Goal: Information Seeking & Learning: Compare options

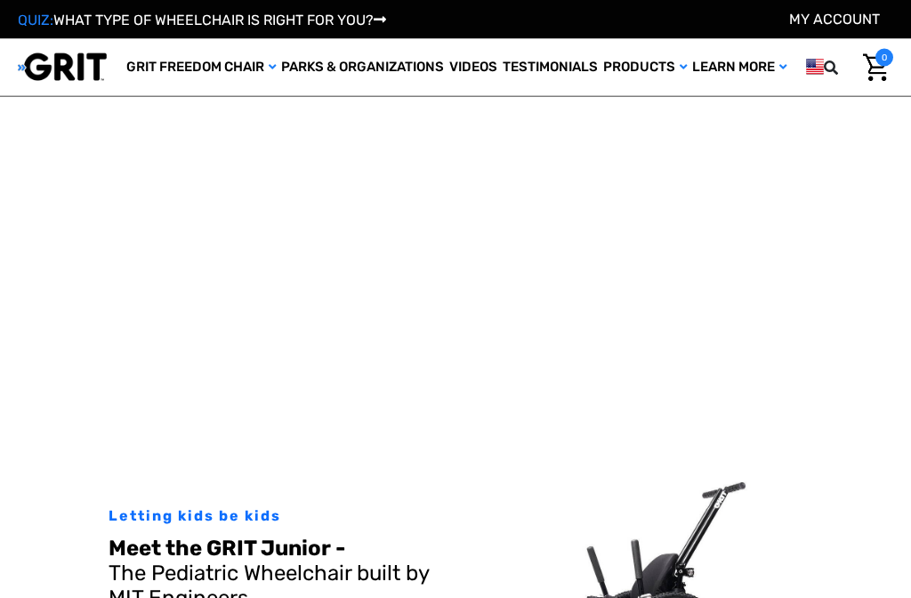
select select "US"
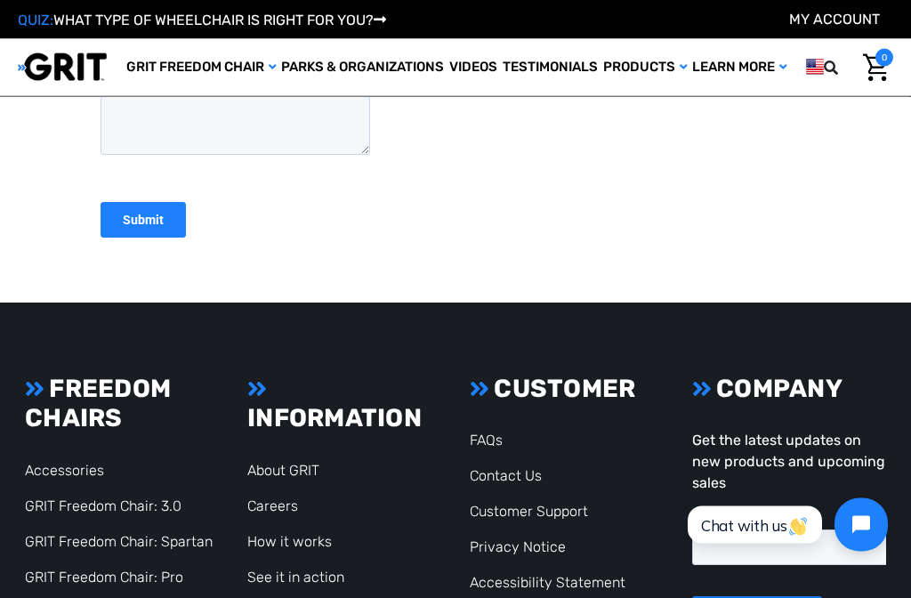
scroll to position [5245, 0]
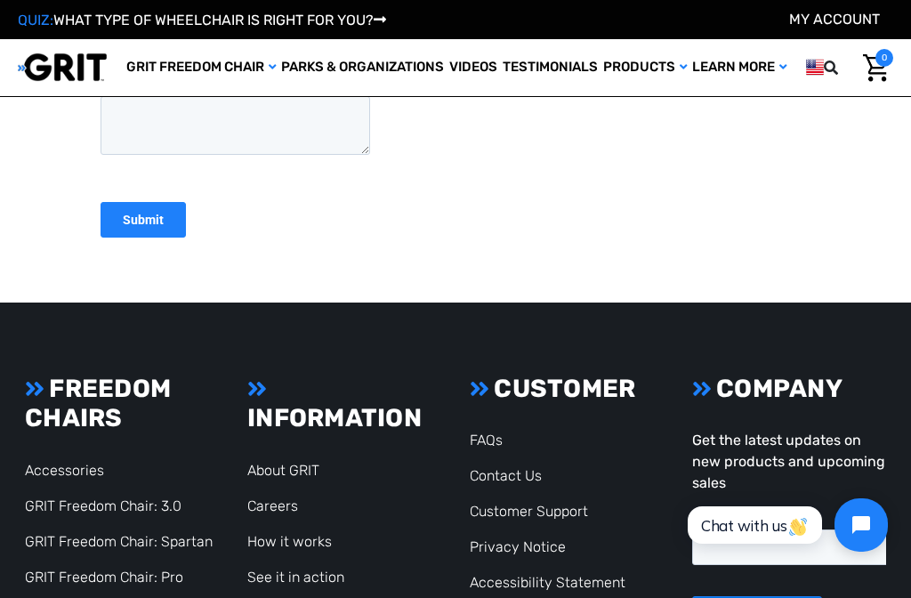
click at [56, 533] on link "GRIT Freedom Chair: Spartan" at bounding box center [119, 541] width 188 height 17
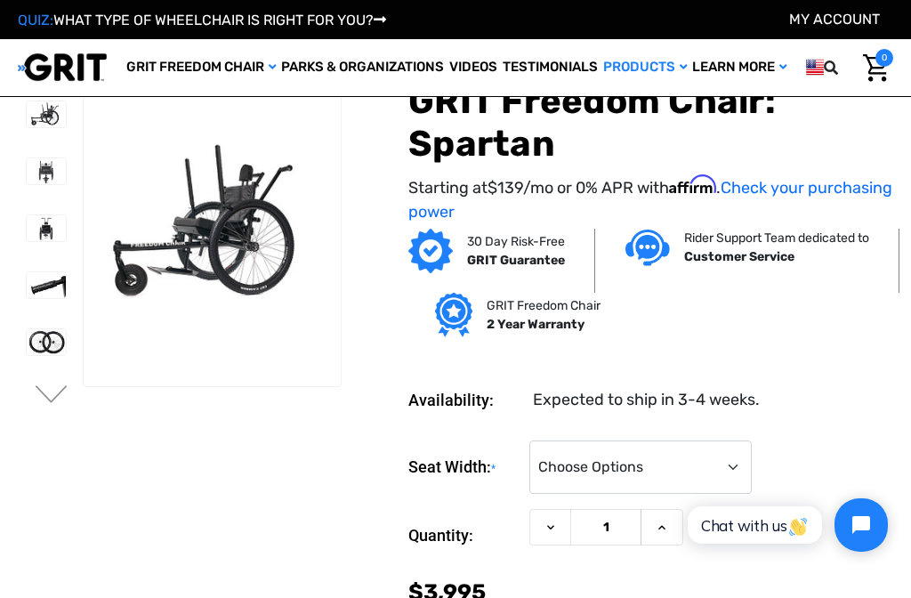
click at [27, 336] on img at bounding box center [46, 342] width 39 height 26
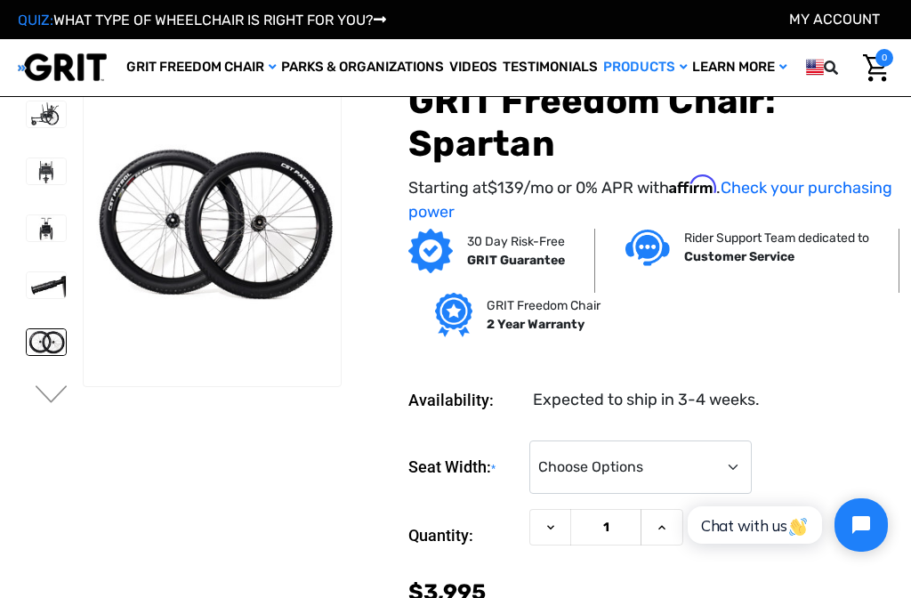
click at [27, 278] on img at bounding box center [46, 285] width 39 height 26
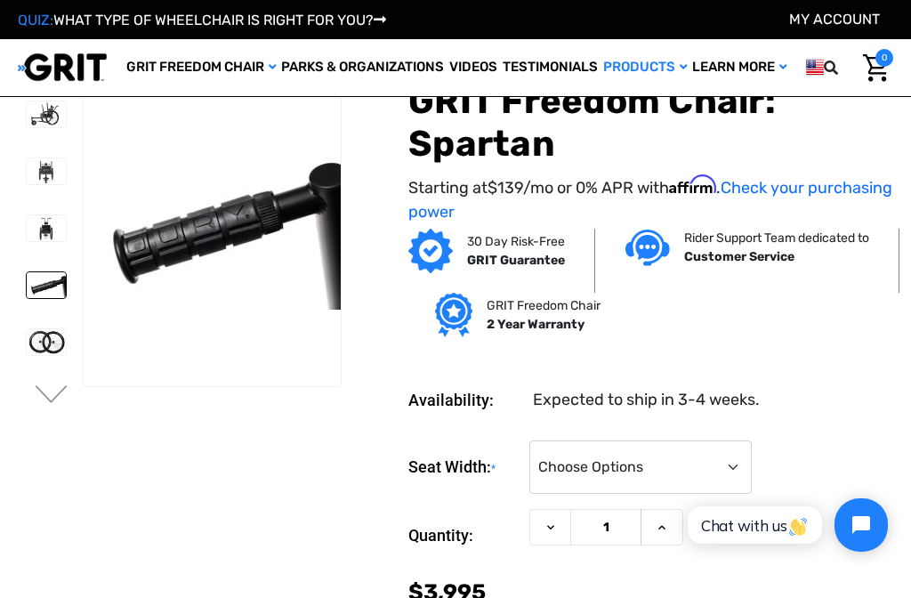
click at [27, 226] on img at bounding box center [46, 228] width 39 height 26
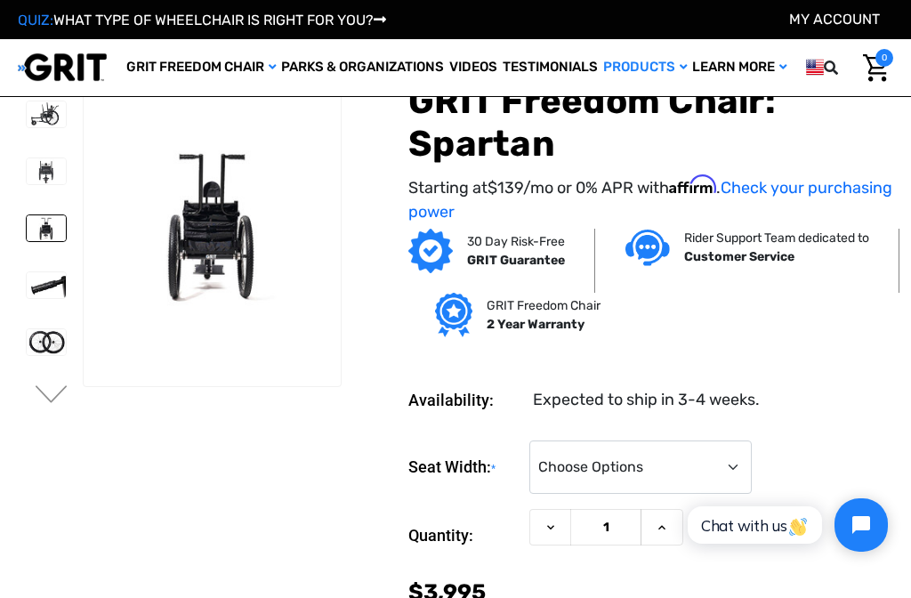
click at [27, 177] on img at bounding box center [46, 171] width 39 height 26
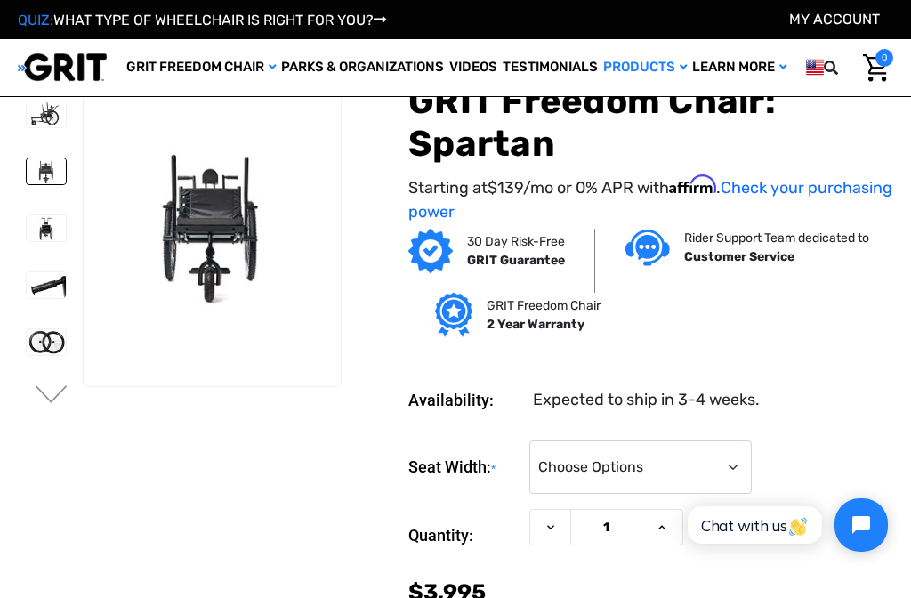
click at [27, 106] on img at bounding box center [46, 114] width 39 height 26
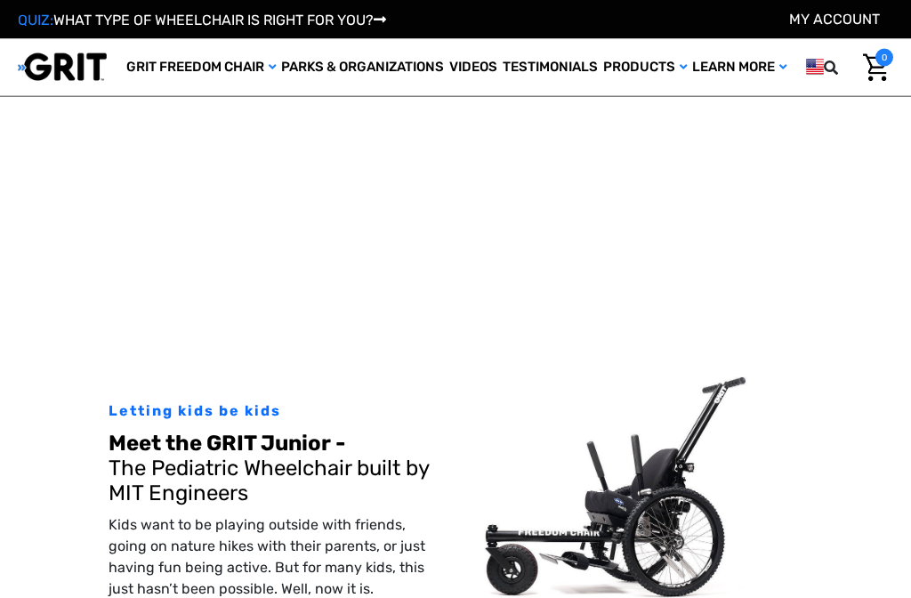
select select "US"
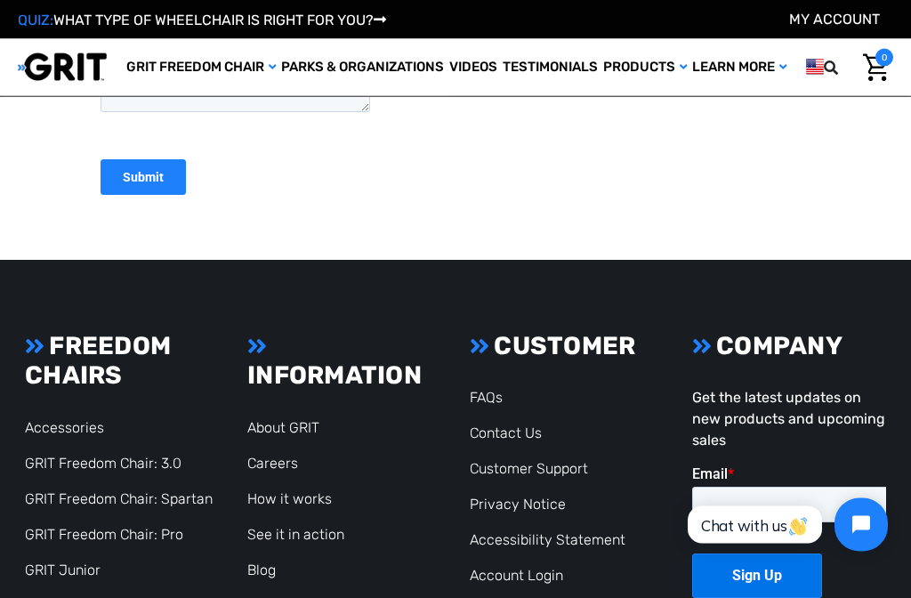
scroll to position [5356, 0]
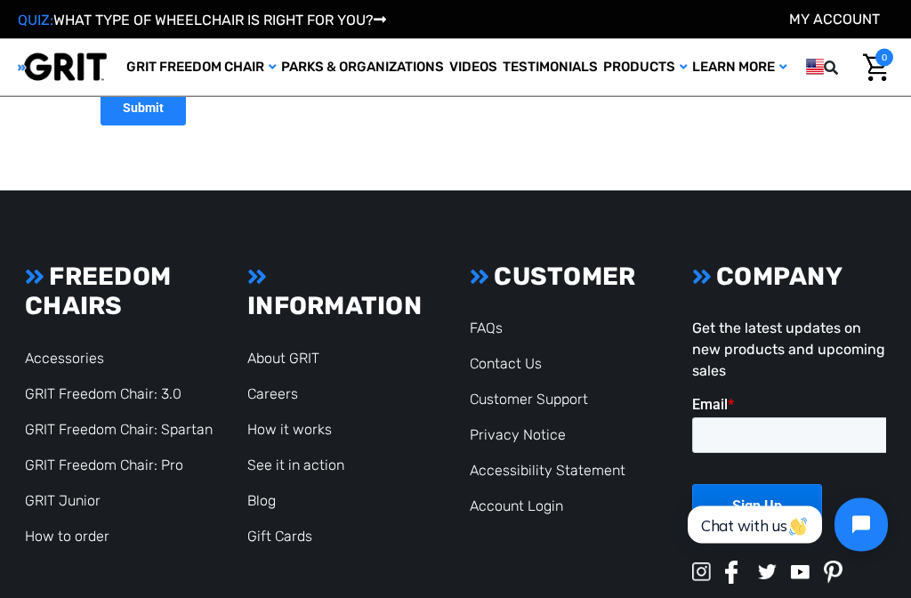
click at [60, 386] on link "GRIT Freedom Chair: 3.0" at bounding box center [103, 394] width 157 height 17
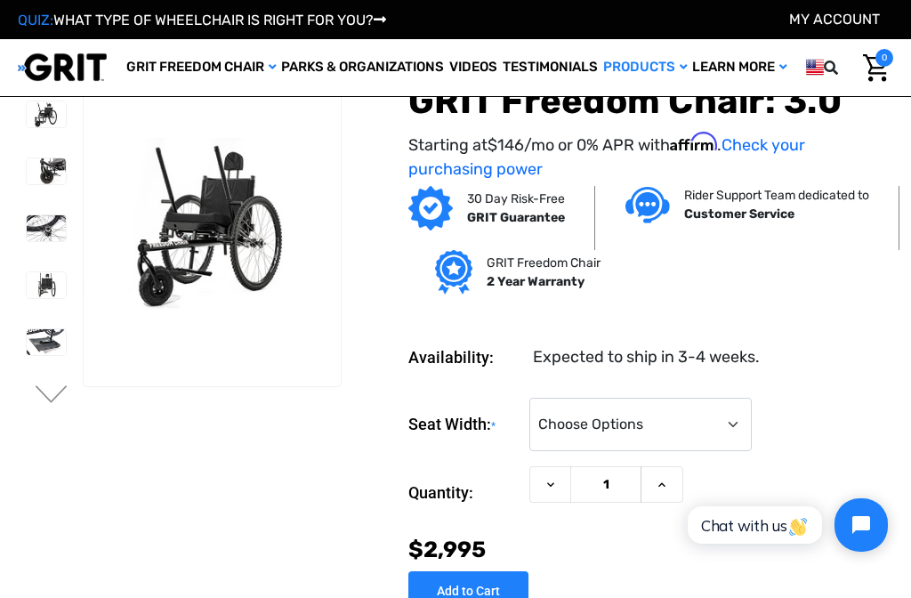
click at [18, 207] on li at bounding box center [45, 228] width 55 height 44
click at [26, 215] on link at bounding box center [46, 229] width 41 height 28
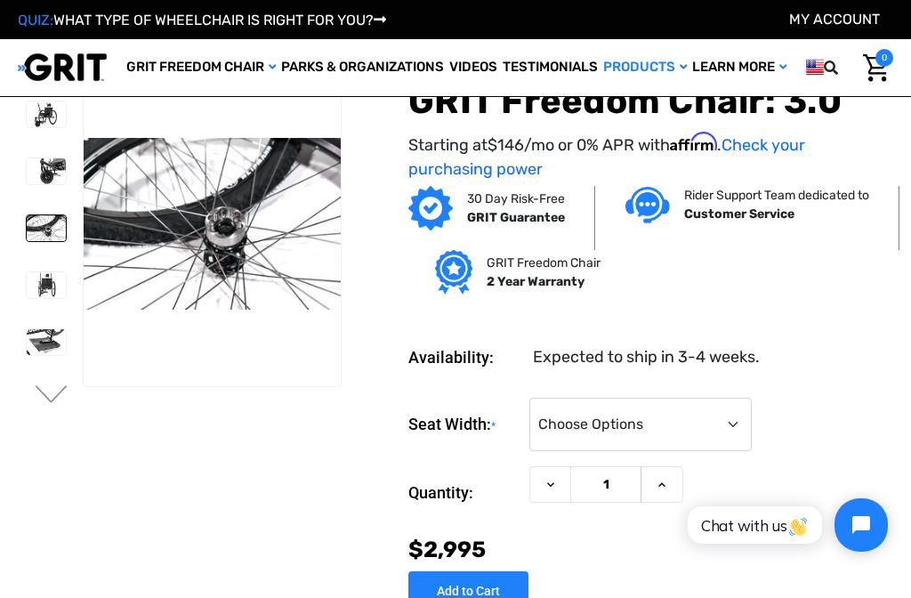
click at [26, 158] on link at bounding box center [46, 172] width 41 height 28
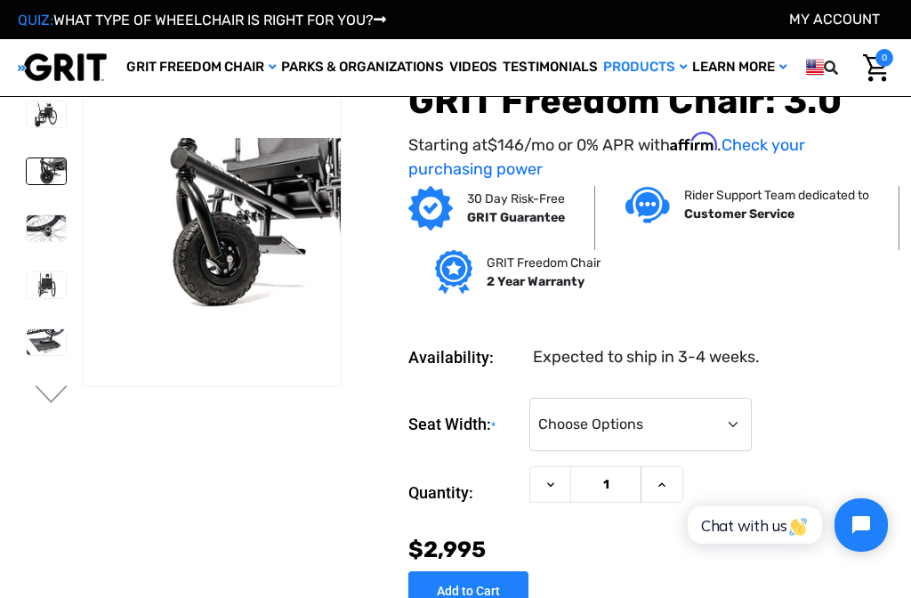
click at [27, 276] on img at bounding box center [46, 285] width 39 height 26
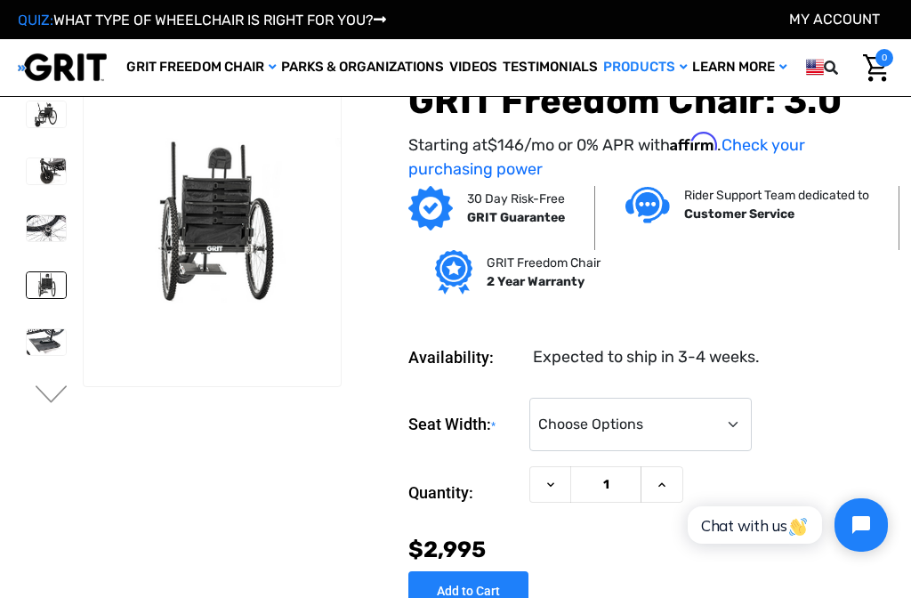
click at [27, 338] on img at bounding box center [46, 342] width 39 height 26
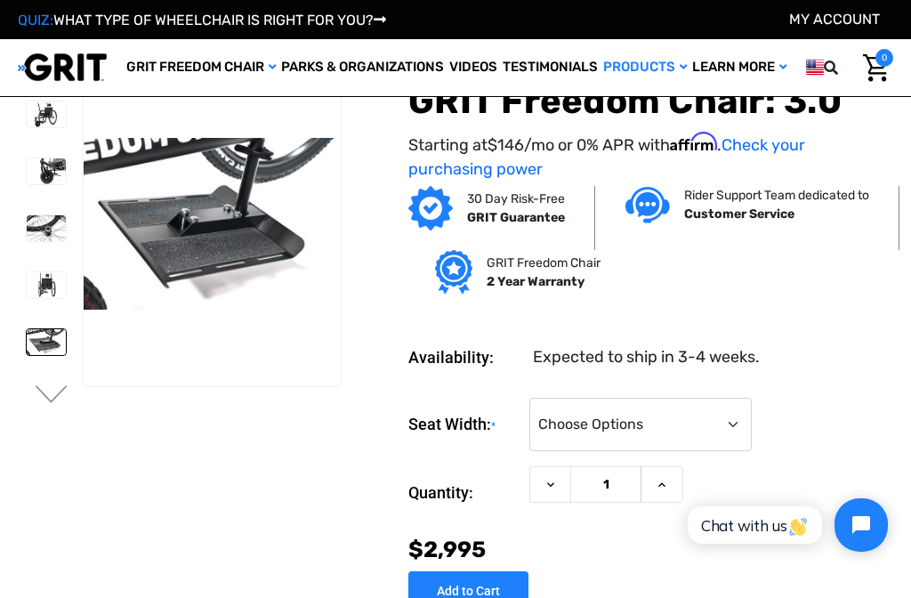
click at [27, 280] on img at bounding box center [46, 285] width 39 height 26
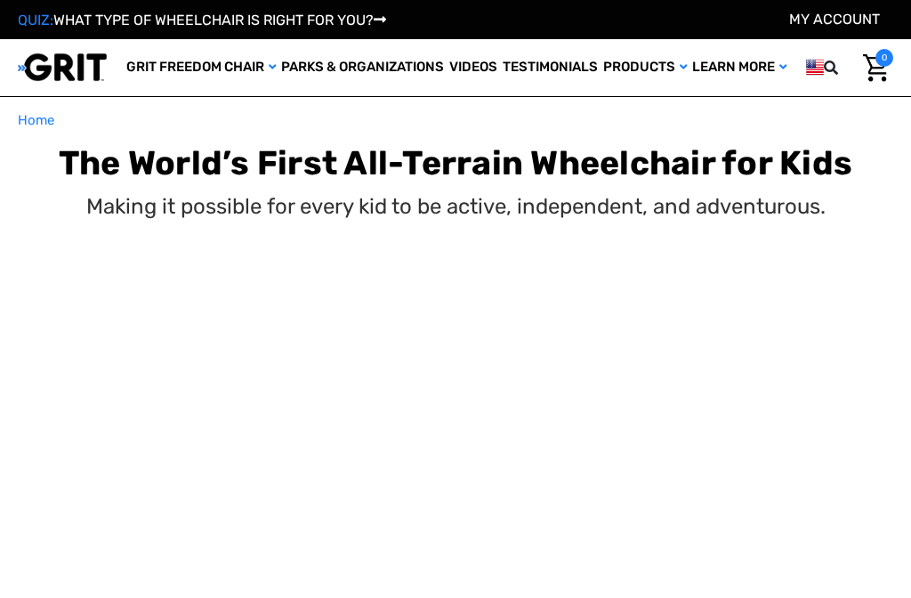
scroll to position [1, 0]
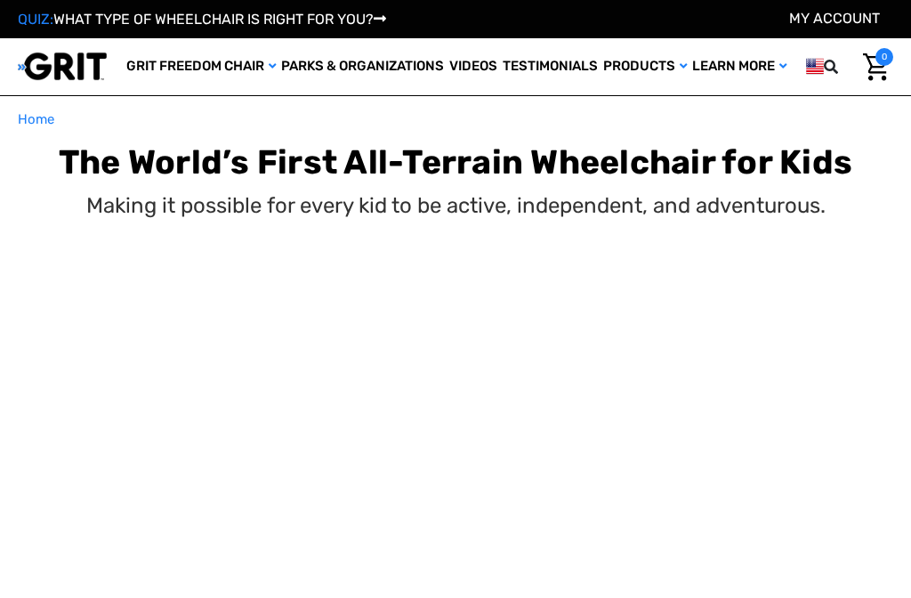
select select "US"
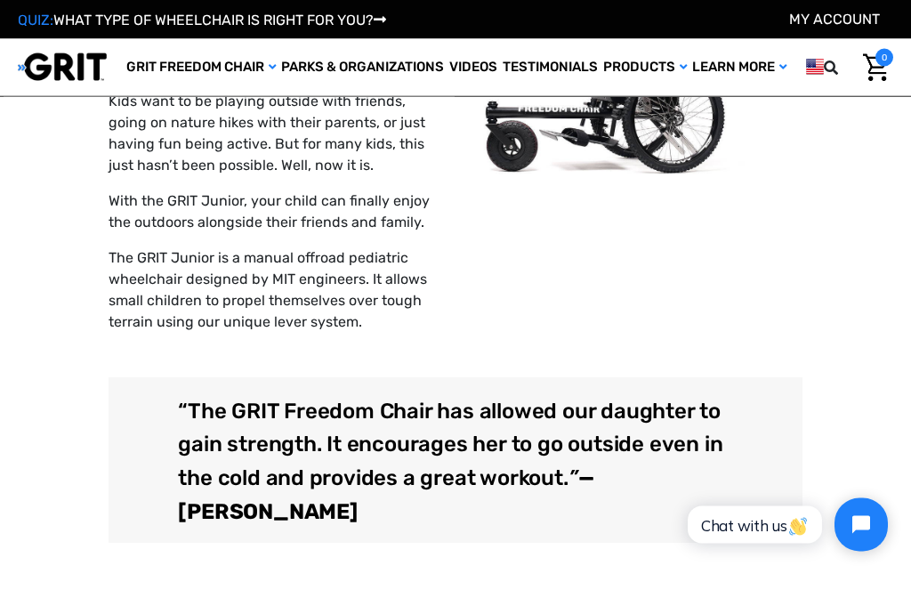
scroll to position [646, 0]
